Goal: Task Accomplishment & Management: Complete application form

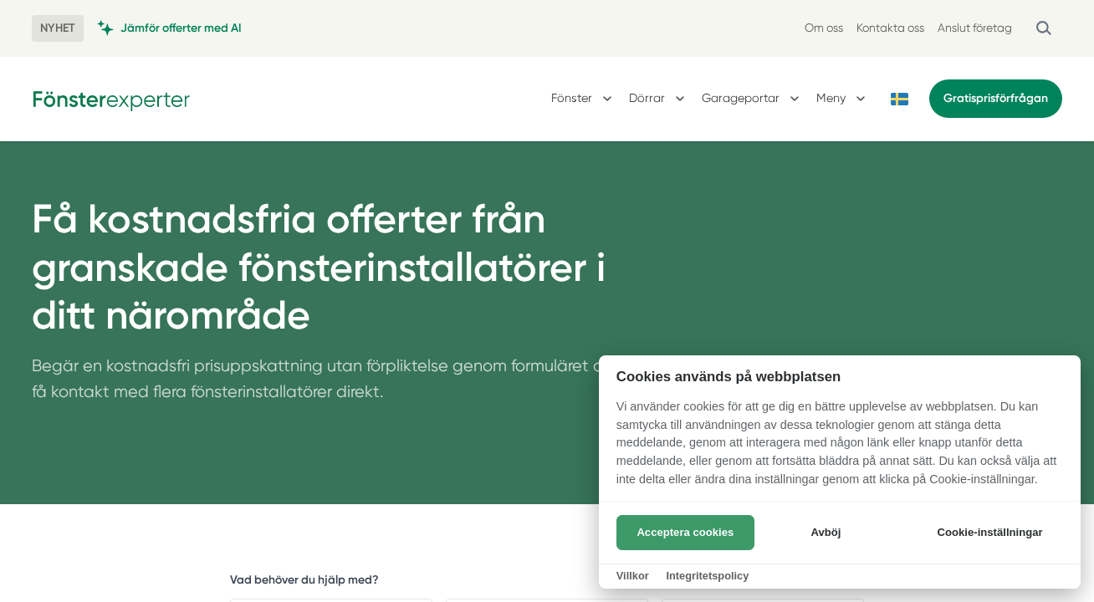
click at [687, 531] on button "Acceptera cookies" at bounding box center [685, 532] width 138 height 35
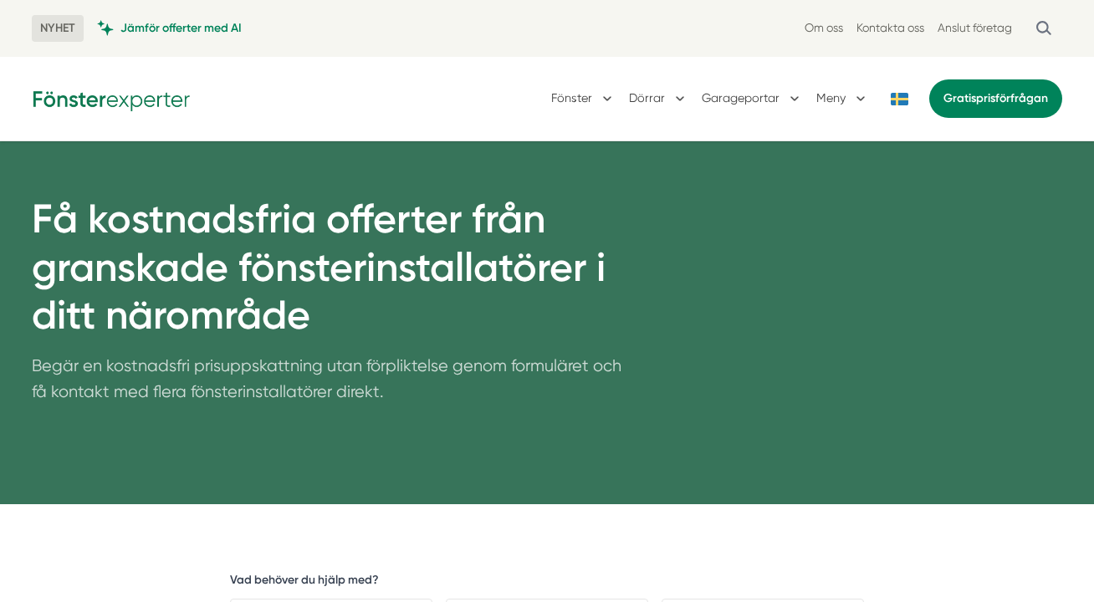
click at [899, 99] on button at bounding box center [898, 99] width 33 height 13
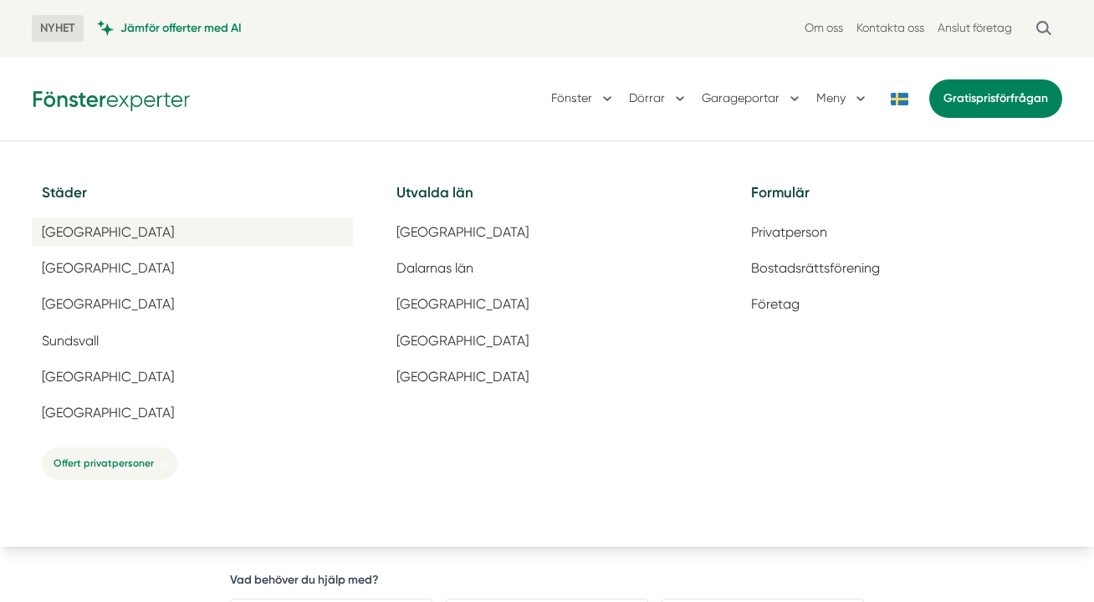
click at [74, 228] on span "[GEOGRAPHIC_DATA]" at bounding box center [108, 232] width 132 height 16
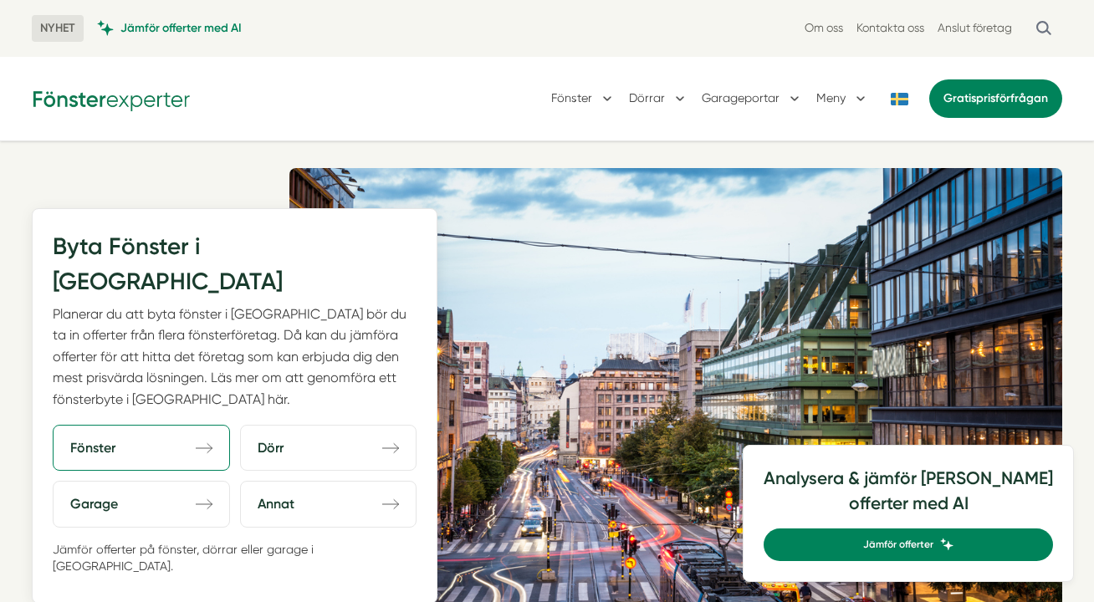
click at [133, 425] on link "Fönster direction-right" at bounding box center [141, 448] width 177 height 46
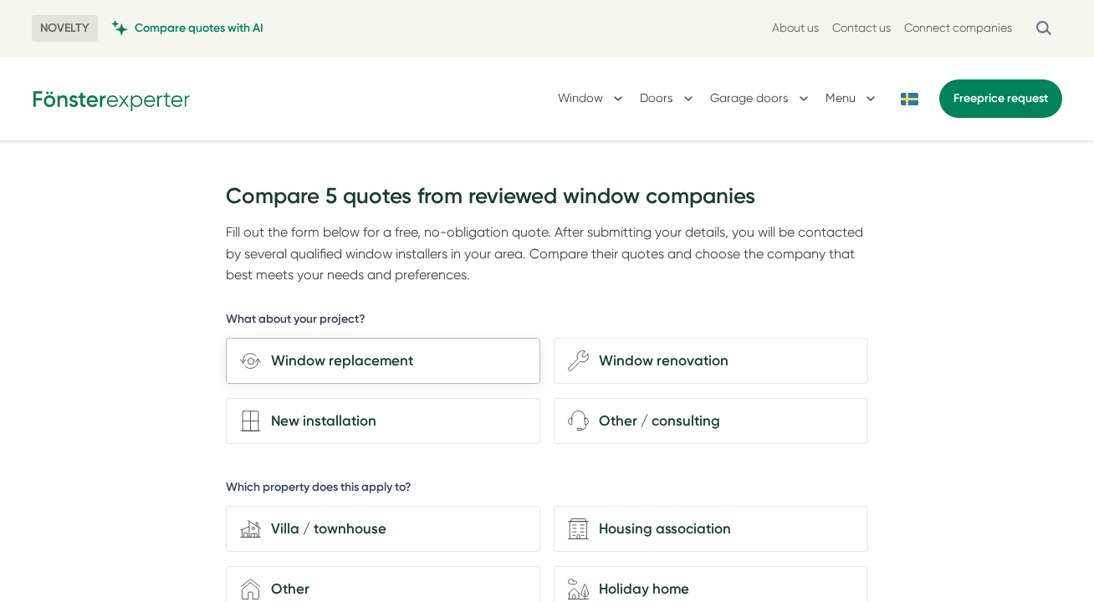
click at [344, 361] on div "Window replacement" at bounding box center [393, 361] width 265 height 23
click at [0, 0] on input "Window replacement" at bounding box center [0, 0] width 0 height 0
click at [324, 361] on div "Window replacement" at bounding box center [393, 361] width 265 height 23
click at [0, 0] on input "Window replacement" at bounding box center [0, 0] width 0 height 0
click at [442, 352] on div "Window replacement" at bounding box center [393, 361] width 265 height 23
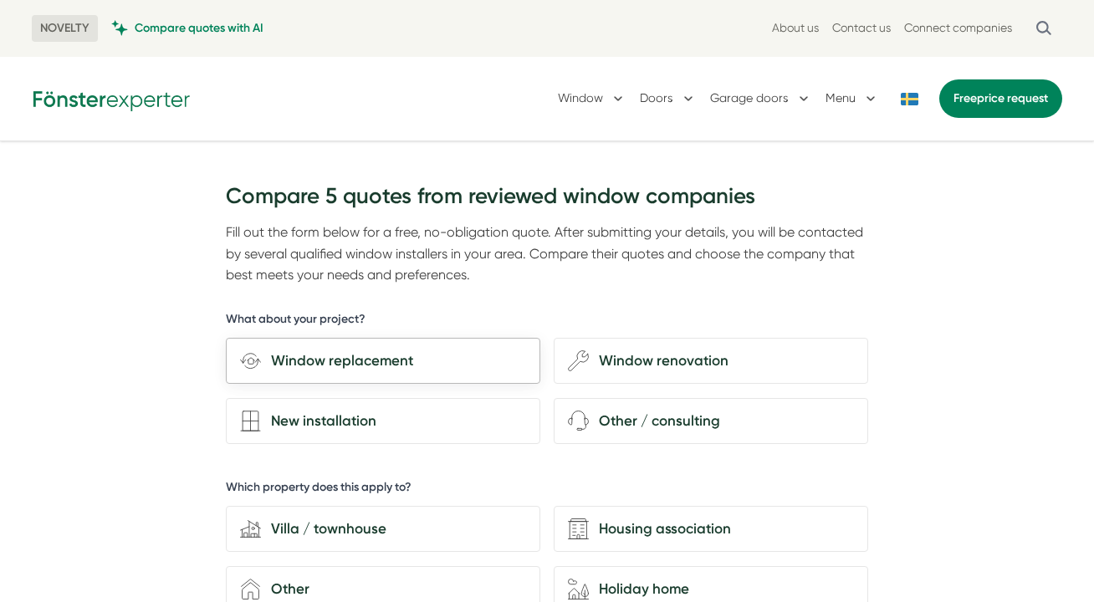
click at [0, 0] on input "Window replacement" at bounding box center [0, 0] width 0 height 0
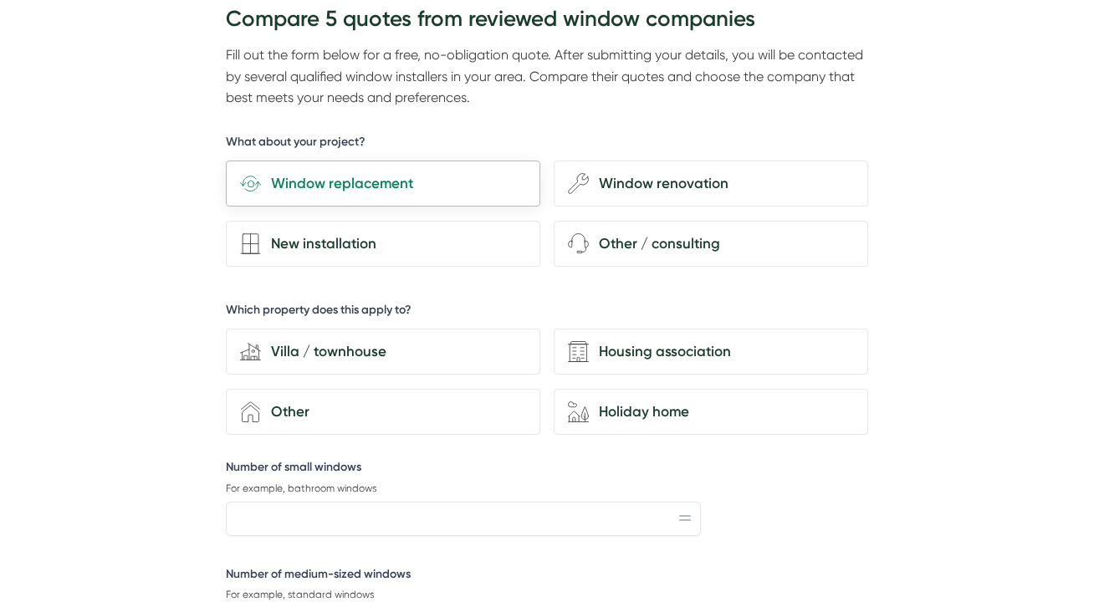
scroll to position [178, 0]
click at [442, 353] on div "Villa / townhouse" at bounding box center [393, 351] width 265 height 23
click at [0, 0] on input "house-modern [GEOGRAPHIC_DATA] / townhouse" at bounding box center [0, 0] width 0 height 0
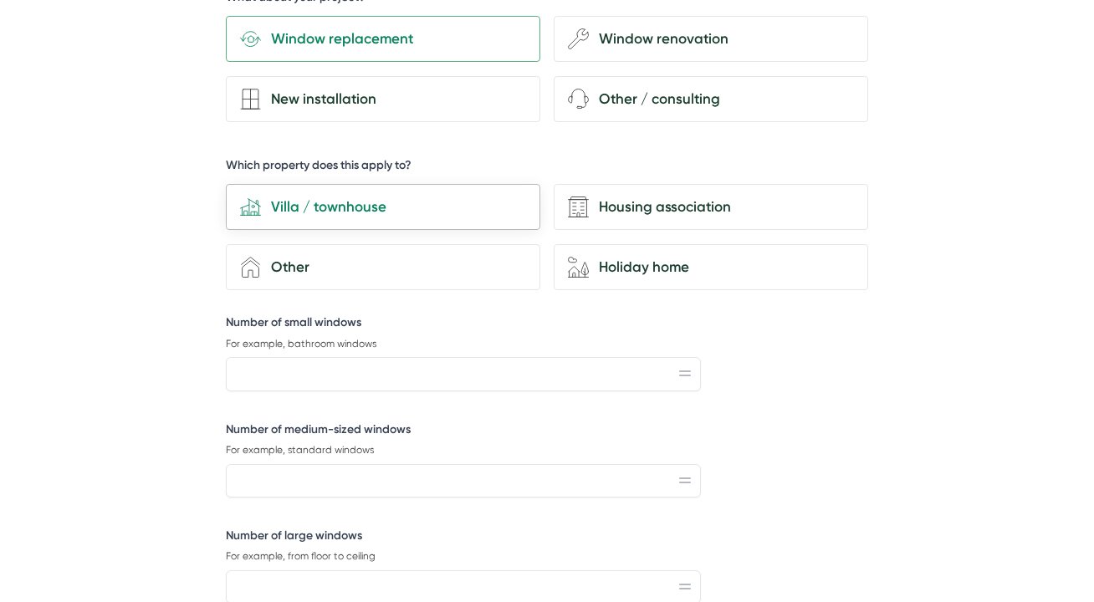
scroll to position [324, 0]
click at [340, 382] on input "Number of small windows" at bounding box center [463, 371] width 475 height 33
type input "2"
click at [340, 468] on input "Number of medium-sized windows" at bounding box center [463, 479] width 475 height 33
type input "2"
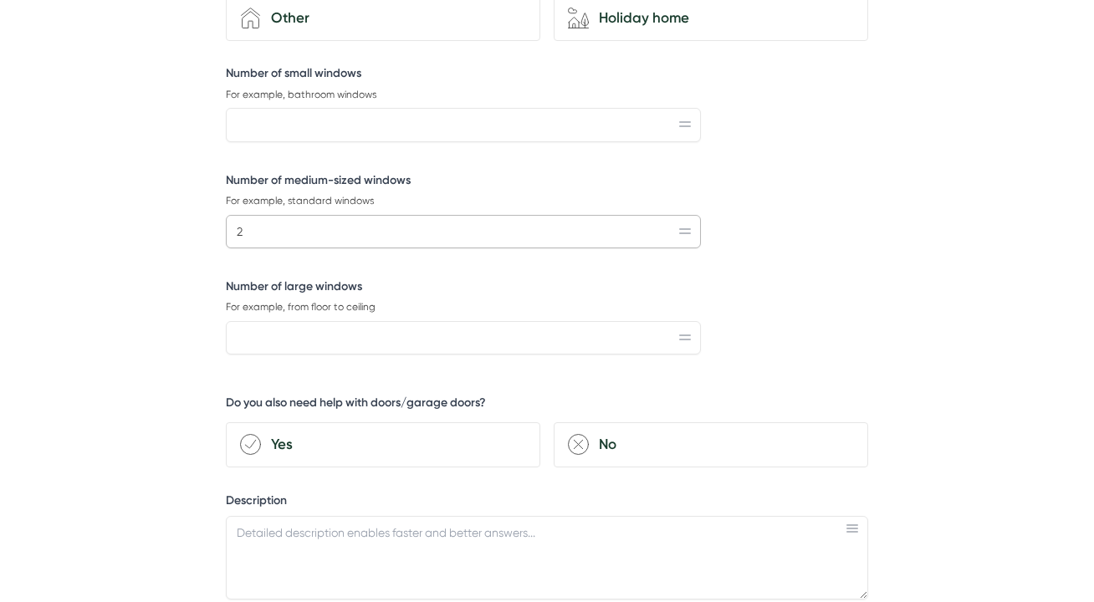
scroll to position [569, 0]
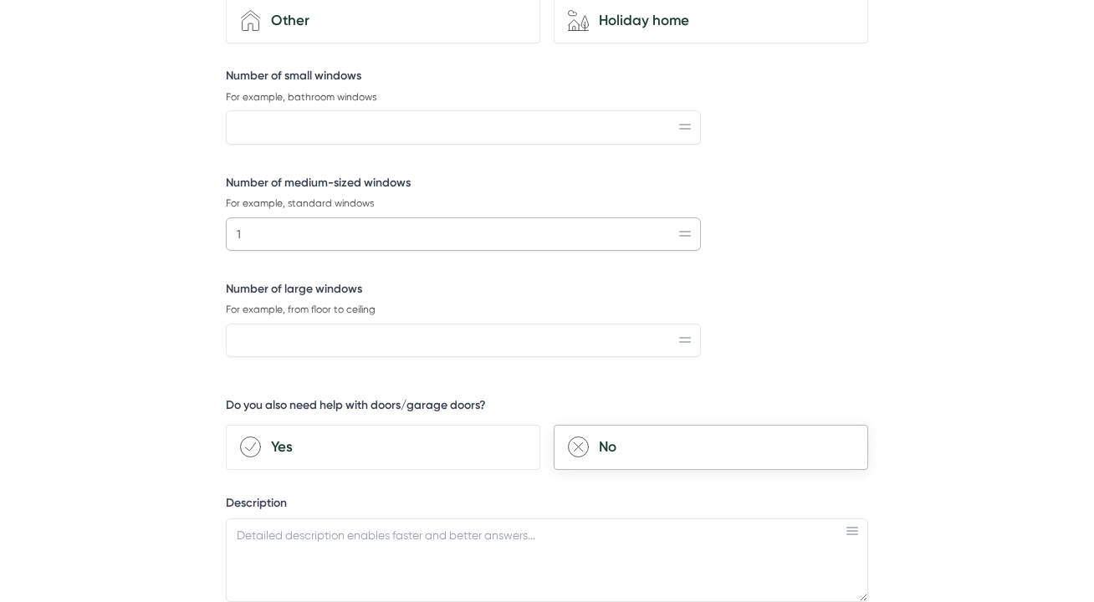
type input "1"
click at [626, 448] on div "No" at bounding box center [721, 447] width 265 height 23
click at [0, 0] on input "remove-circle No" at bounding box center [0, 0] width 0 height 0
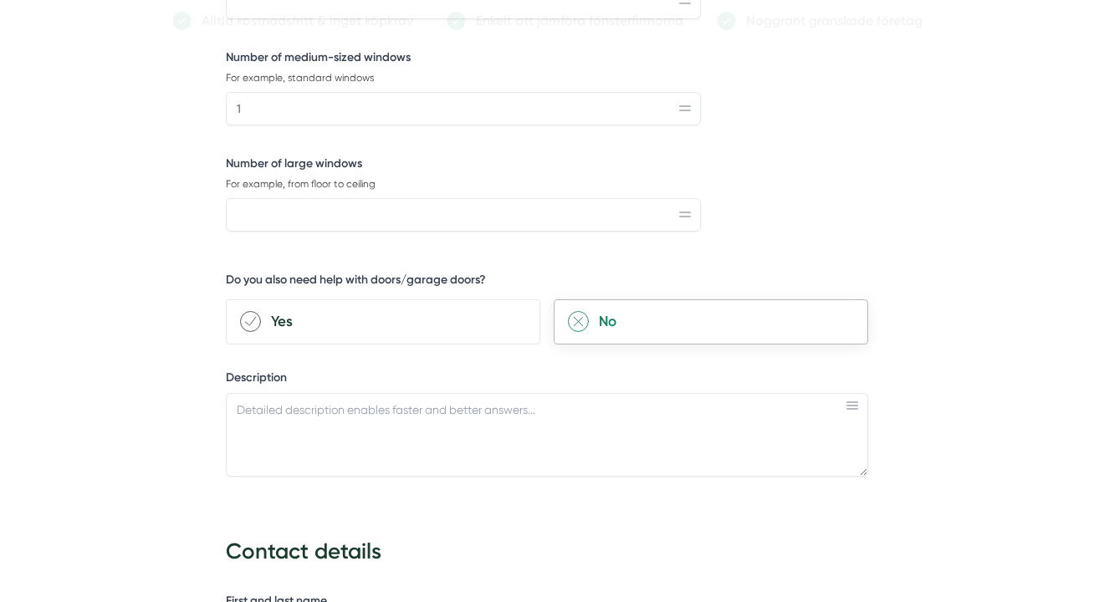
scroll to position [697, 0]
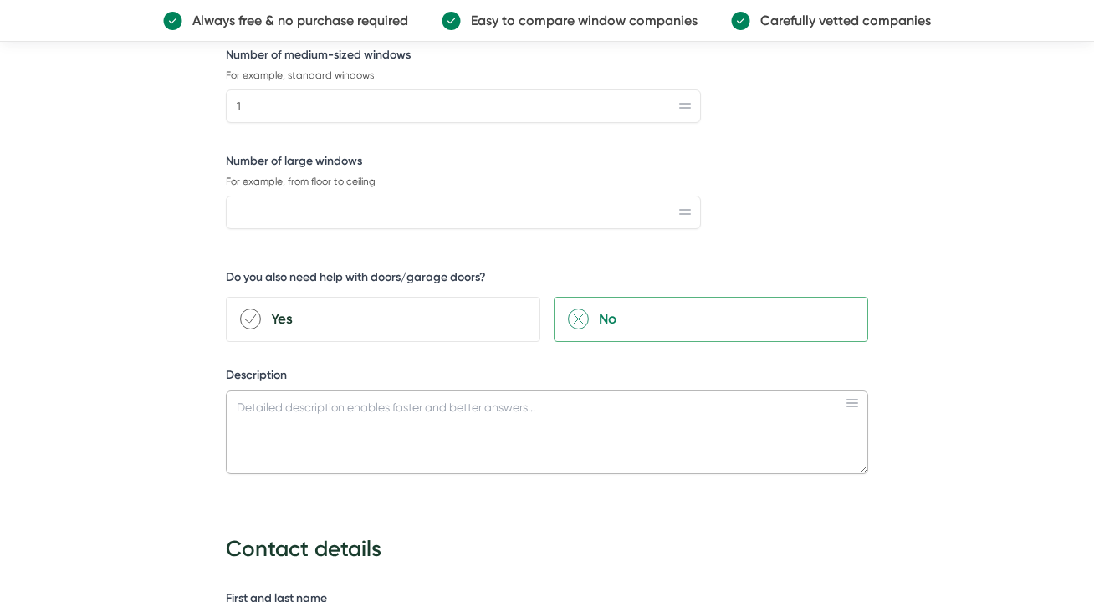
click at [478, 413] on textarea "Description" at bounding box center [547, 433] width 642 height 84
click at [235, 409] on textarea "Outside window pane smashed" at bounding box center [547, 433] width 642 height 84
click at [452, 410] on textarea "Double glazed livingroom window - the outside window pane smashed" at bounding box center [547, 433] width 642 height 84
click at [594, 411] on textarea "Double glazed livingroom window - the lower outside window pane smashed" at bounding box center [547, 433] width 642 height 84
click at [692, 412] on textarea "Double glazed livingroom window - the lower outside window pane was smashed" at bounding box center [547, 433] width 642 height 84
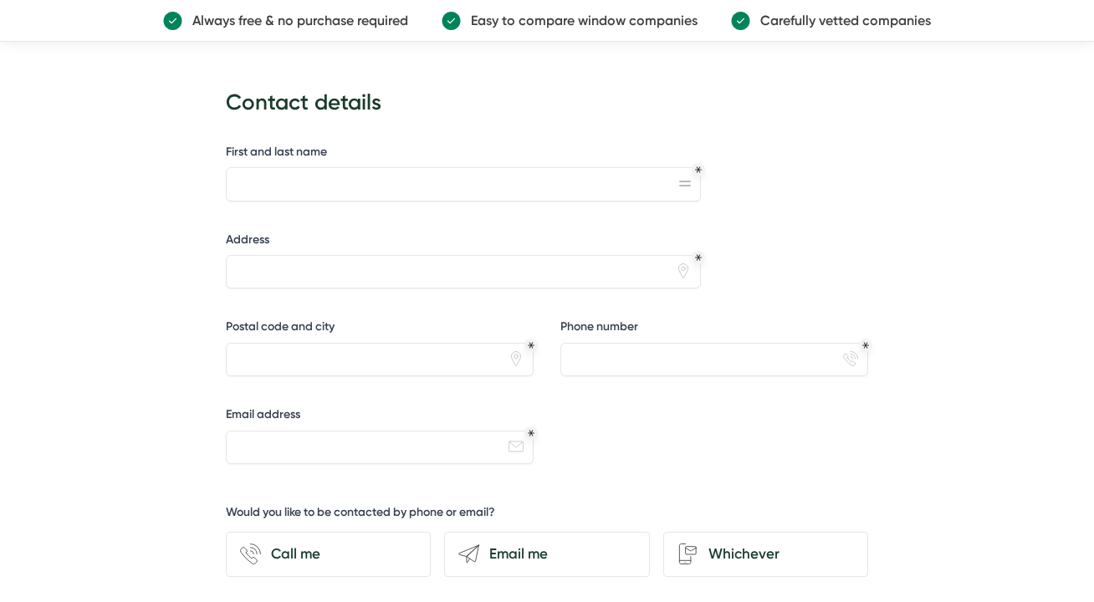
scroll to position [1148, 0]
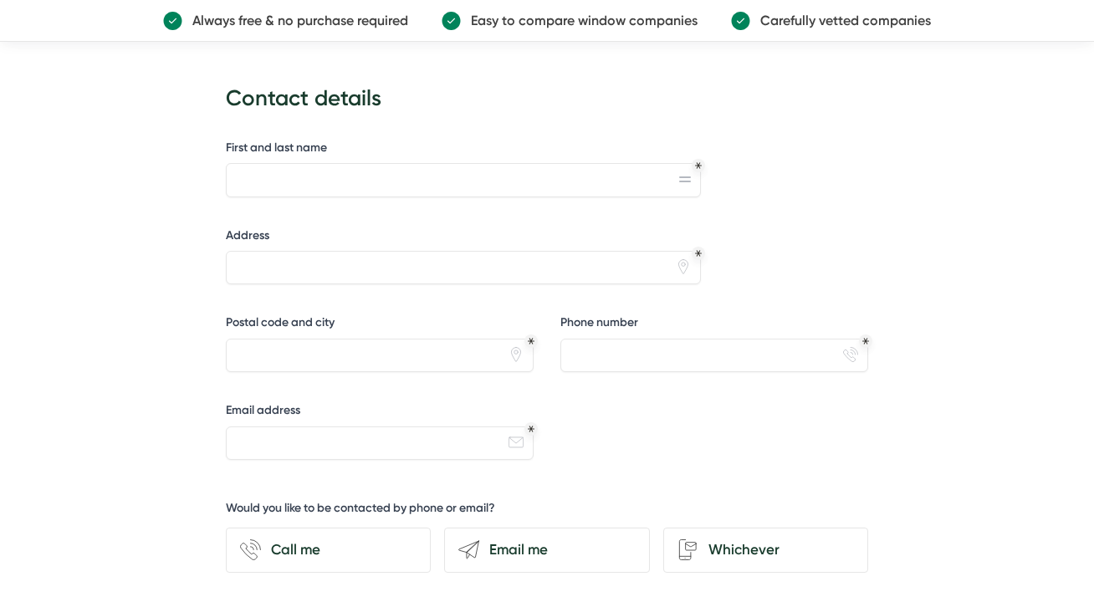
type textarea "Double glazed livingroom window - the lower outside window pane was smashed nee…"
click at [385, 171] on input "First and last name" at bounding box center [463, 179] width 475 height 33
type input "[PERSON_NAME]"
click at [330, 271] on input "Address" at bounding box center [463, 267] width 475 height 33
type input "8 Vikingavägen"
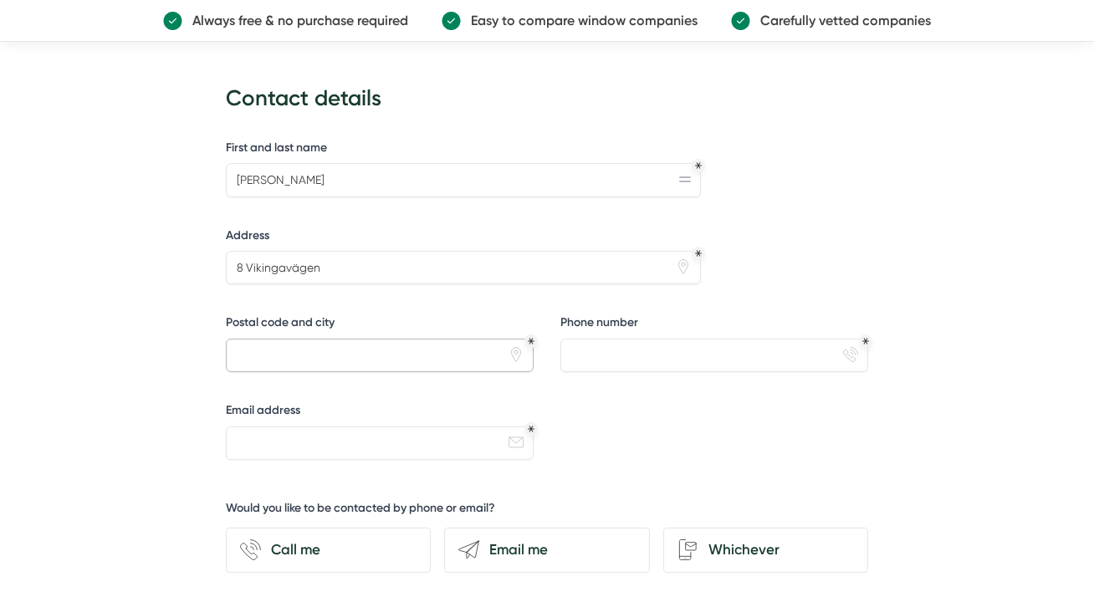
click at [351, 350] on input "Postal code and city" at bounding box center [380, 355] width 308 height 33
click at [638, 350] on input "Phone number" at bounding box center [714, 355] width 308 height 33
click at [514, 355] on icon "pin" at bounding box center [516, 354] width 15 height 15
click at [282, 359] on input "19145" at bounding box center [380, 355] width 308 height 33
type input "19145 Sollentuna"
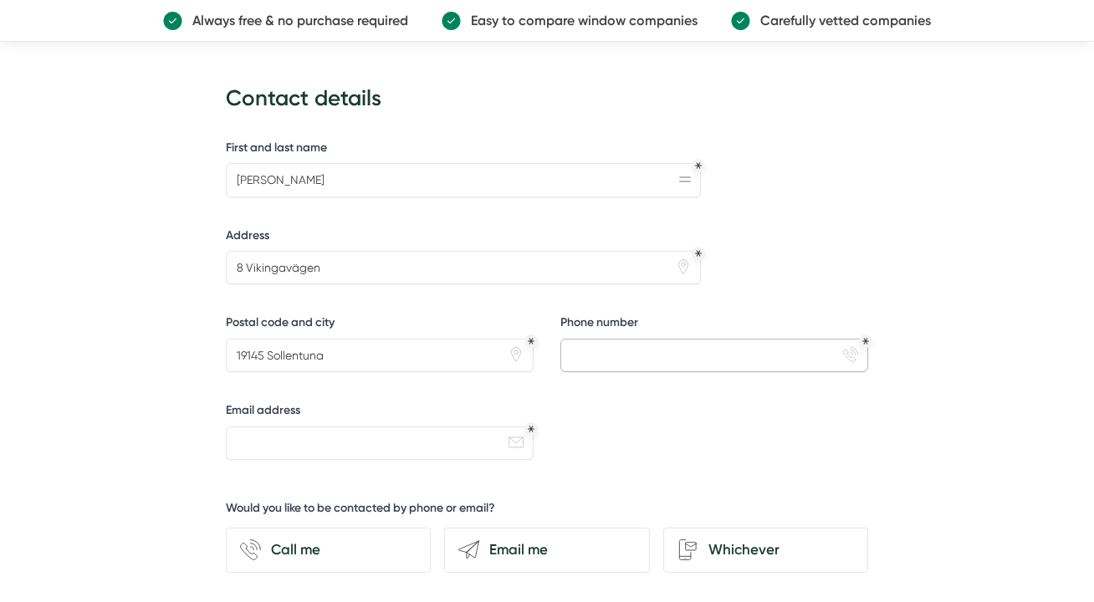
click at [603, 349] on input "Phone number" at bounding box center [714, 355] width 308 height 33
type input "0708192566"
click at [429, 429] on input "Email address" at bounding box center [380, 443] width 308 height 33
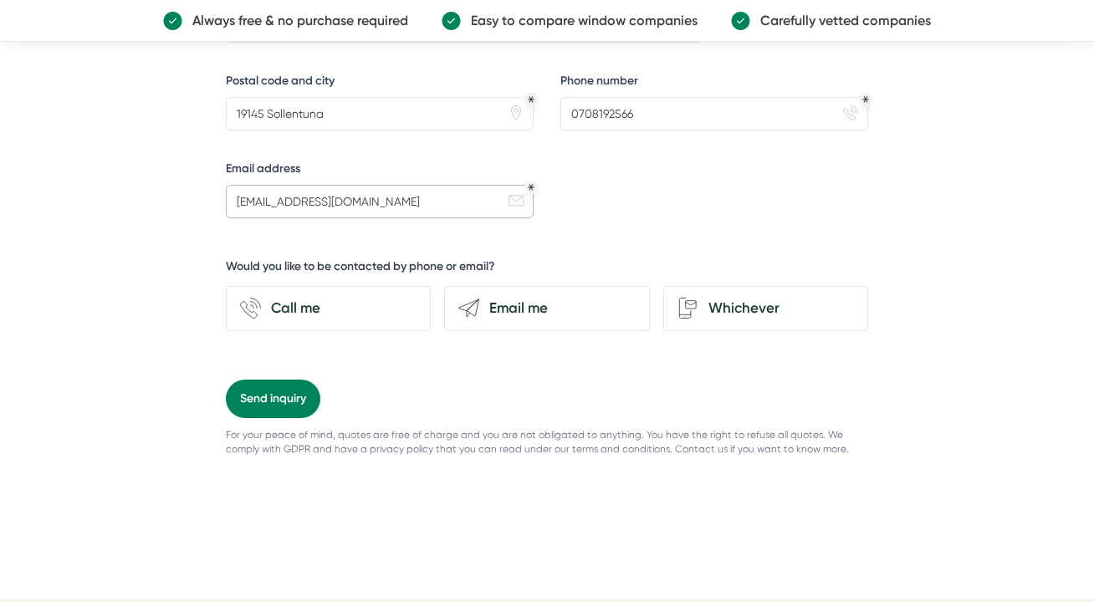
scroll to position [1390, 0]
type input "[EMAIL_ADDRESS][DOMAIN_NAME]"
click at [742, 317] on div "Whichever" at bounding box center [776, 307] width 156 height 23
click at [0, 0] on input "Whichever" at bounding box center [0, 0] width 0 height 0
click at [282, 405] on button "Send inquiry" at bounding box center [273, 398] width 95 height 38
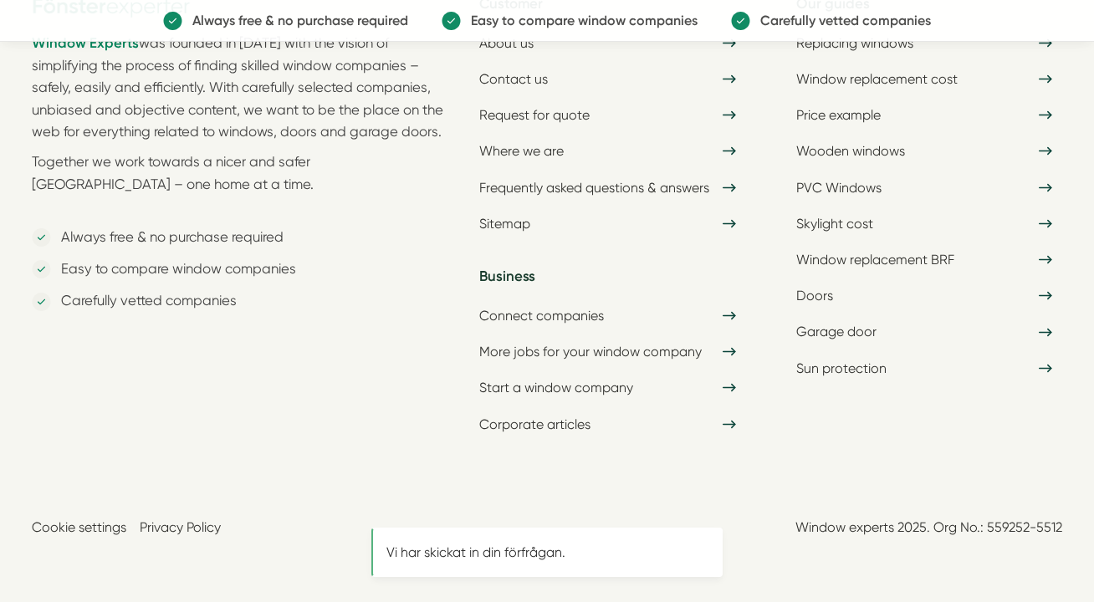
scroll to position [0, 0]
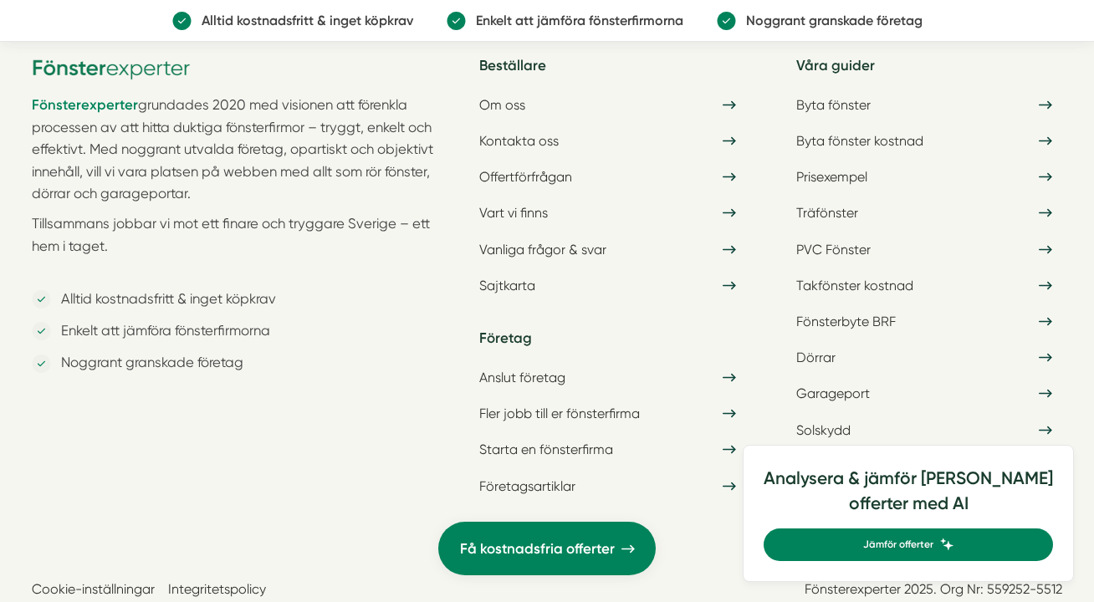
scroll to position [1129, 0]
